Goal: Task Accomplishment & Management: Use online tool/utility

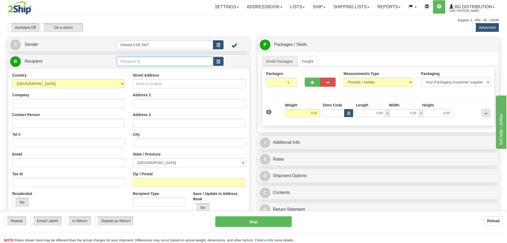
click at [142, 58] on input "text" at bounding box center [165, 61] width 96 height 9
click at [139, 60] on input "text" at bounding box center [165, 61] width 96 height 9
click at [145, 64] on input "text" at bounding box center [165, 61] width 96 height 9
type input "0"
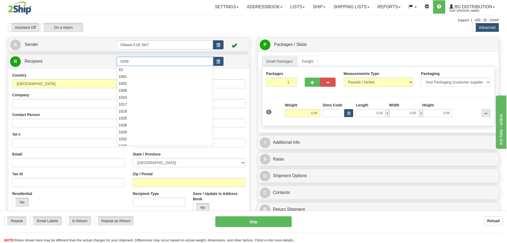
click button "Delete" at bounding box center [0, 0] width 0 height 0
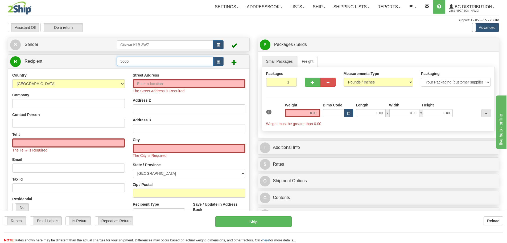
click at [144, 64] on input "5006" at bounding box center [165, 61] width 96 height 9
click button "Delete" at bounding box center [0, 0] width 0 height 0
drag, startPoint x: 164, startPoint y: 62, endPoint x: 40, endPoint y: 56, distance: 124.3
click at [58, 57] on tr "R Recipient 5006+" at bounding box center [129, 61] width 238 height 11
type input "5006"
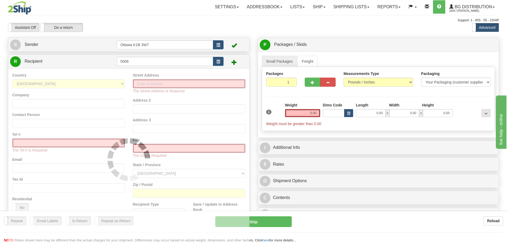
click at [181, 24] on div "Assistant On Assistant Off Do a return Do a return" at bounding box center [108, 27] width 208 height 9
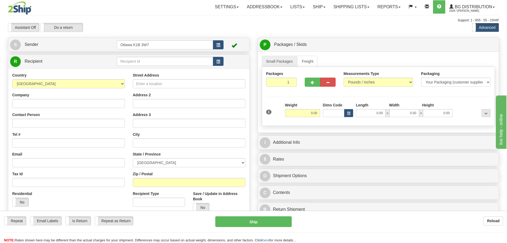
click at [148, 88] on div "Street Address Address 2 Address 3 City State / Province ALBERTA BRITISH COLUMB…" at bounding box center [189, 153] width 121 height 163
click at [165, 87] on input "Street Address" at bounding box center [189, 83] width 113 height 9
click at [145, 84] on input "750 MCARTHUR" at bounding box center [189, 83] width 113 height 9
type input "750 RUE MCARTHUR"
click at [62, 105] on input "Company" at bounding box center [68, 103] width 113 height 9
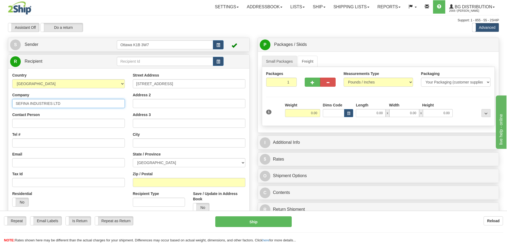
type input "SEFINA INDUSTRIES LTD"
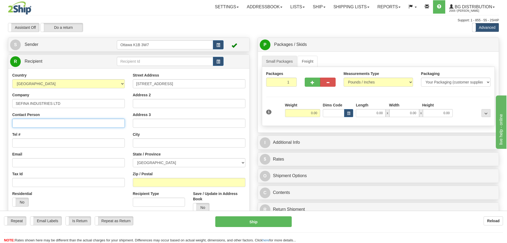
click at [65, 127] on input "Contact Person" at bounding box center [68, 123] width 113 height 9
type input "RECEIVING"
click at [57, 139] on input "Tel #" at bounding box center [68, 142] width 113 height 9
type input "514-735-5911"
click at [156, 143] on input "text" at bounding box center [189, 142] width 113 height 9
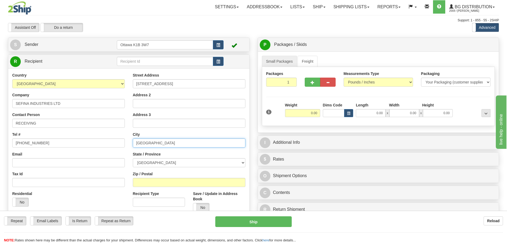
type input "MONTREAL"
click at [164, 162] on select "ALBERTA BRITISH COLUMBIA MANITOBA NEW BRUNSWICK NEWFOUNDLAND NOVA SCOTIA NUNAVU…" at bounding box center [189, 162] width 113 height 9
select select "QC"
click at [133, 158] on select "ALBERTA BRITISH COLUMBIA MANITOBA NEW BRUNSWICK NEWFOUNDLAND NOVA SCOTIA NUNAVU…" at bounding box center [189, 162] width 113 height 9
click at [153, 180] on input "Zip / Postal" at bounding box center [189, 182] width 113 height 9
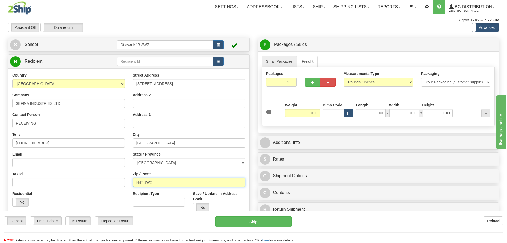
type input "H4T 1W2"
click at [202, 26] on div "Assistant On Assistant Off Do a return Do a return" at bounding box center [108, 27] width 208 height 9
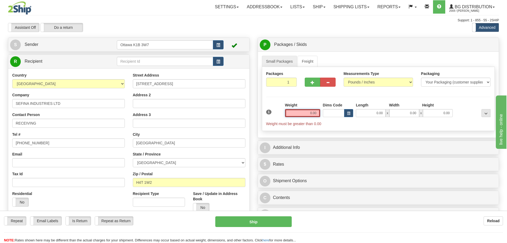
click at [299, 113] on input "0.00" at bounding box center [302, 113] width 35 height 8
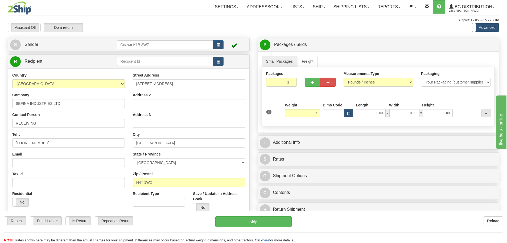
type input "7.00"
click at [328, 136] on div "I Additional Info" at bounding box center [378, 143] width 241 height 14
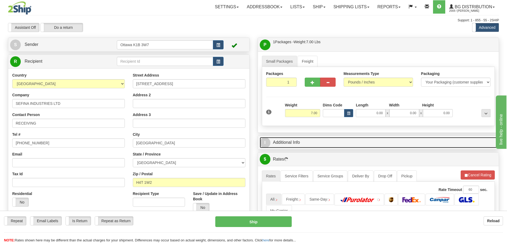
click at [327, 141] on link "I Additional Info" at bounding box center [379, 142] width 238 height 11
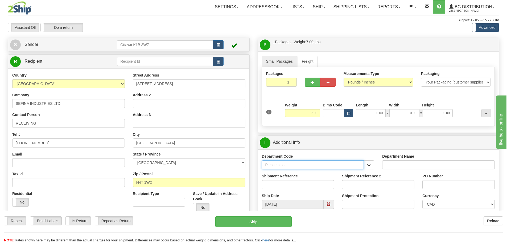
click at [317, 169] on input "Department Code" at bounding box center [313, 164] width 102 height 9
click at [366, 165] on button "button" at bounding box center [369, 164] width 11 height 9
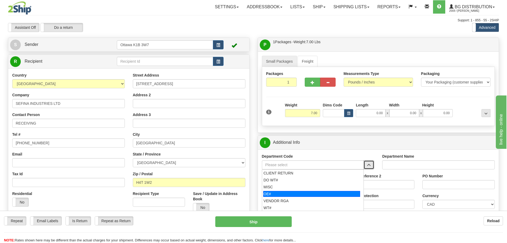
click at [275, 194] on div "OE#" at bounding box center [311, 194] width 97 height 6
type input "OE#"
type input "ORDERS"
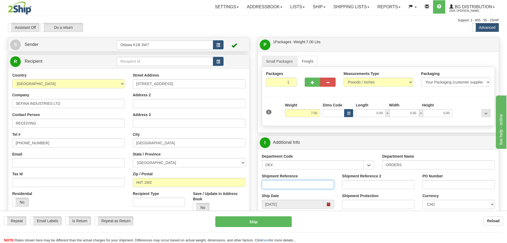
click at [278, 185] on input "Shipment Reference" at bounding box center [298, 184] width 72 height 9
type input "10204198-00"
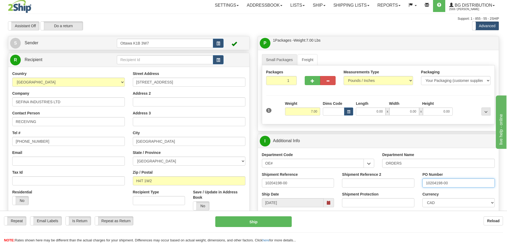
scroll to position [107, 0]
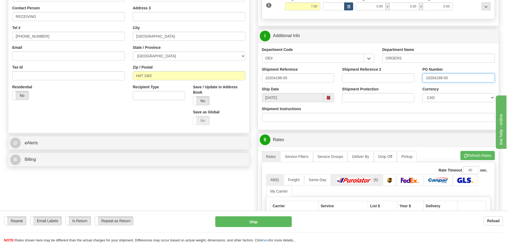
type input "10204198-00"
click at [374, 176] on link "(6)" at bounding box center [356, 179] width 51 height 11
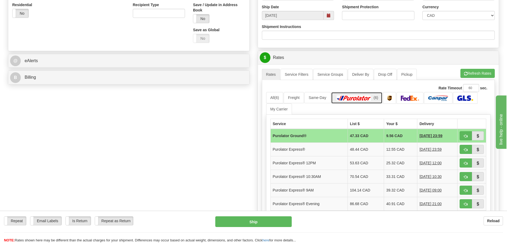
scroll to position [240, 0]
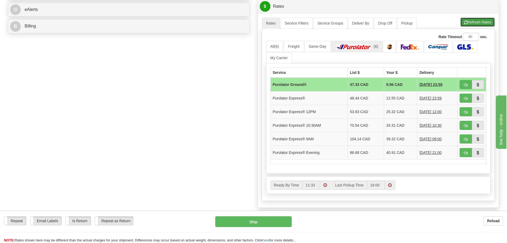
click at [470, 25] on button "Refresh Rates" at bounding box center [478, 22] width 34 height 9
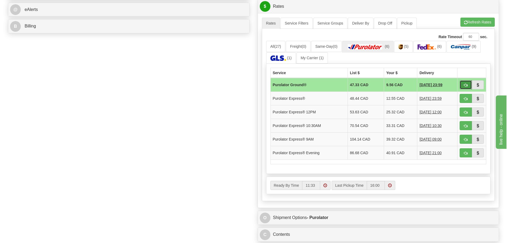
click at [470, 86] on button "button" at bounding box center [466, 84] width 12 height 9
type input "260"
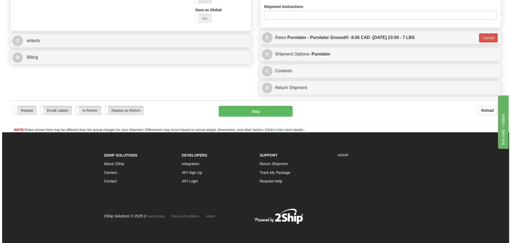
scroll to position [209, 0]
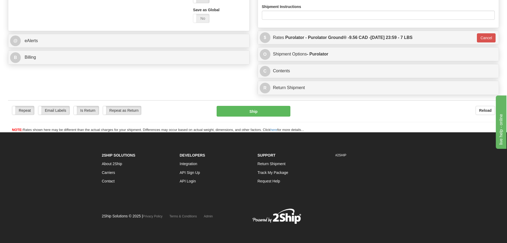
click at [271, 105] on div "Repeat Repeat Email Labels Email Labels Edit Is Return Is Return Repeat as Retu…" at bounding box center [254, 116] width 492 height 32
click at [268, 109] on button "Ship" at bounding box center [254, 111] width 74 height 11
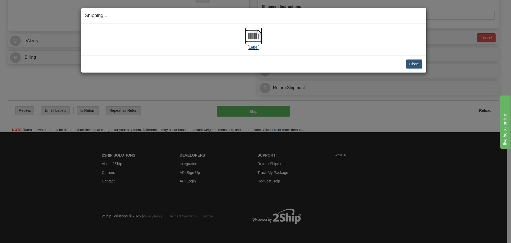
click at [252, 41] on img at bounding box center [253, 35] width 17 height 17
click at [433, 60] on div "Shipping... Your SHIPMENT will EXPIRE in [Label] IMPORTANT NOTICE Embassy / Con…" at bounding box center [255, 121] width 511 height 243
click at [406, 65] on div "Close Cancel" at bounding box center [254, 63] width 338 height 9
click at [414, 64] on button "Close" at bounding box center [414, 63] width 17 height 9
